Goal: Complete application form

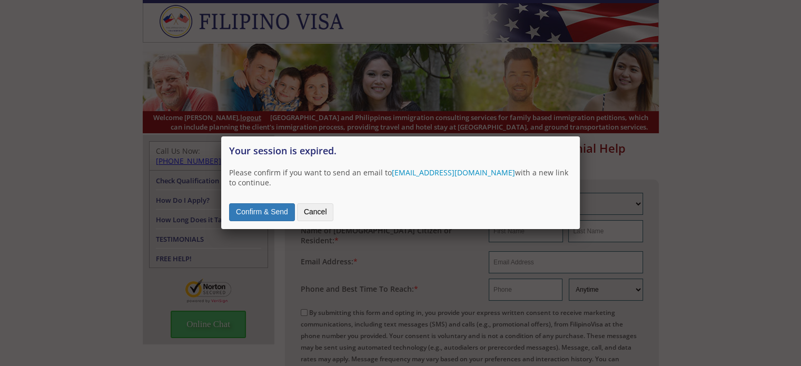
click at [278, 203] on div "Confirm & Send Cancel" at bounding box center [400, 209] width 343 height 23
click at [278, 207] on button "Confirm & Send" at bounding box center [262, 212] width 66 height 18
click at [260, 207] on button "Confirm & Send" at bounding box center [262, 212] width 66 height 18
click at [317, 206] on button "Cancel" at bounding box center [315, 212] width 37 height 18
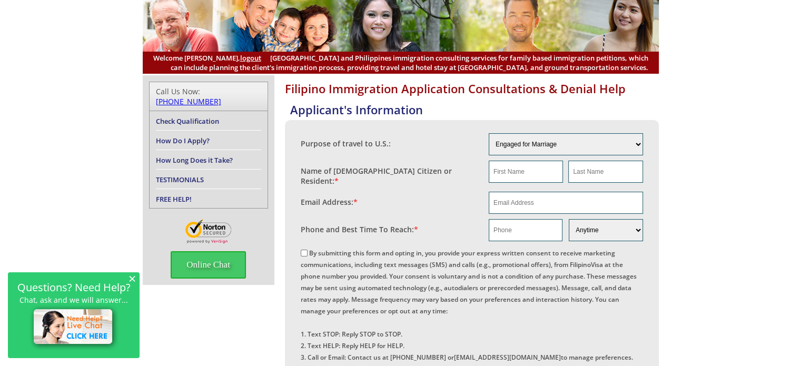
scroll to position [53, 0]
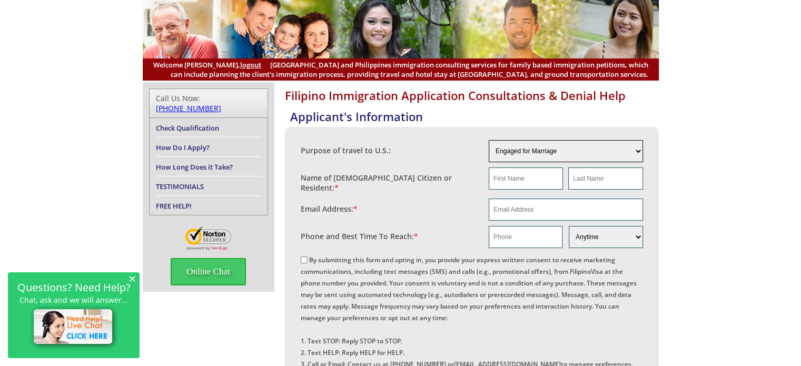
click at [638, 150] on select "Engaged for Marriage Already Married to [DEMOGRAPHIC_DATA] Citizen / Resident F…" at bounding box center [566, 151] width 154 height 22
click at [661, 238] on div "Filipino Immigration Application Consultations & Denial Help Applicant's Inform…" at bounding box center [400, 336] width 801 height 509
click at [618, 149] on select "Engaged for Marriage Already Married to [DEMOGRAPHIC_DATA] Citizen / Resident F…" at bounding box center [566, 151] width 154 height 22
click at [692, 209] on div "Filipino Immigration Application Consultations & Denial Help Applicant's Inform…" at bounding box center [400, 336] width 801 height 509
click at [639, 150] on select "Engaged for Marriage Already Married to [DEMOGRAPHIC_DATA] Citizen / Resident F…" at bounding box center [566, 151] width 154 height 22
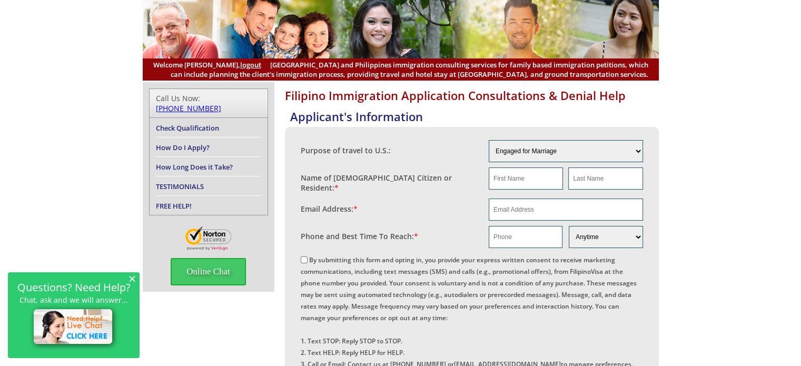
click at [679, 245] on div "Filipino Immigration Application Consultations & Denial Help Applicant's Inform…" at bounding box center [400, 336] width 801 height 509
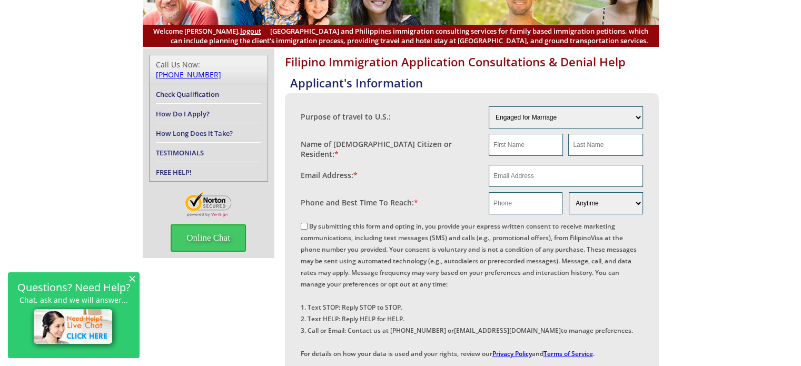
scroll to position [0, 0]
